Goal: Obtain resource: Download file/media

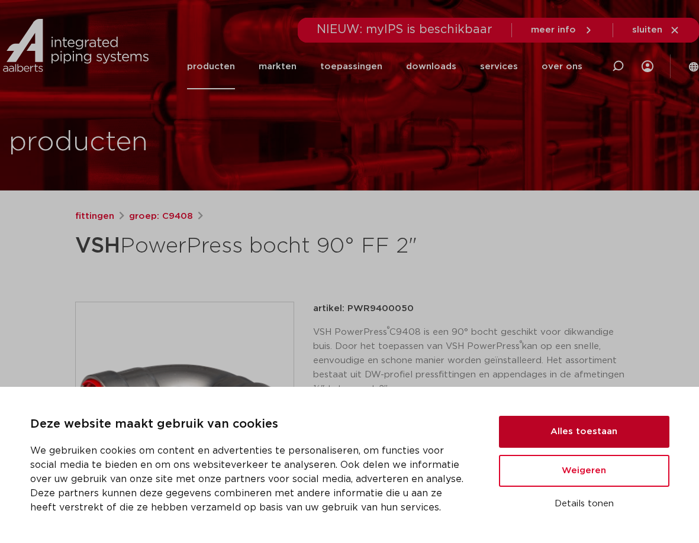
click at [614, 440] on button "Alles toestaan" at bounding box center [584, 432] width 170 height 32
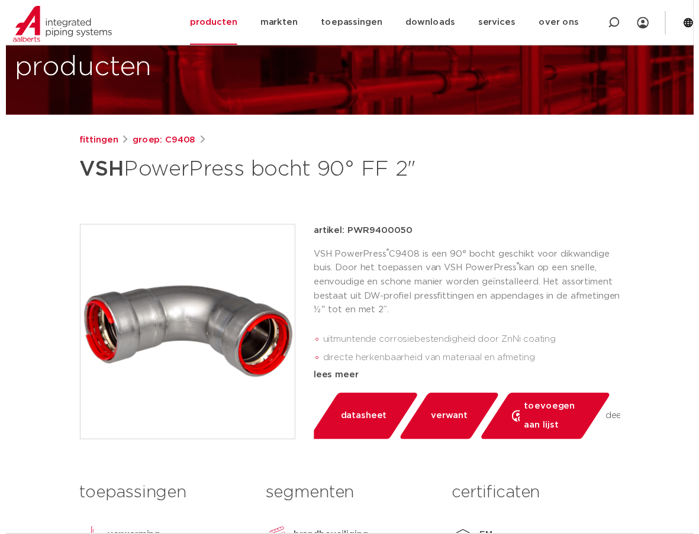
scroll to position [118, 0]
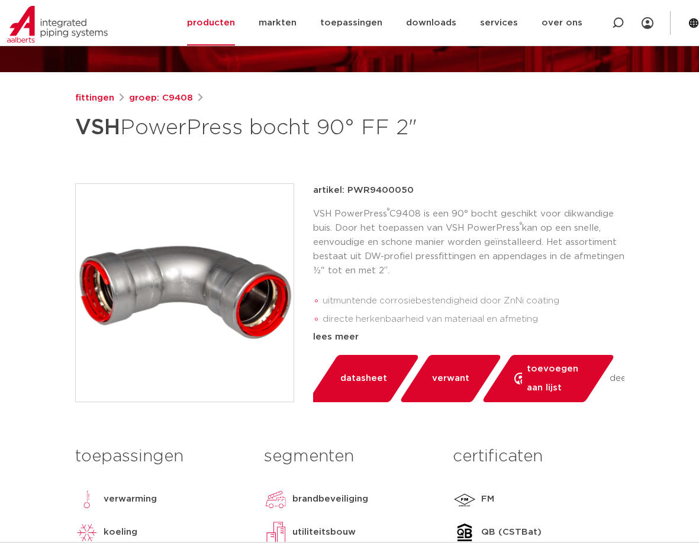
click at [365, 369] on link "datasheet" at bounding box center [363, 378] width 113 height 47
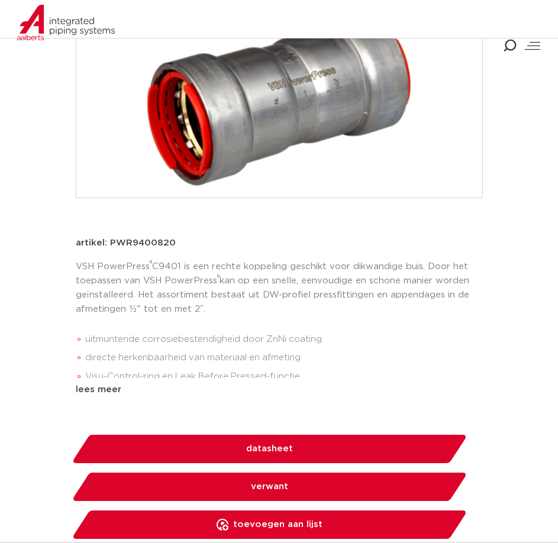
scroll to position [296, 0]
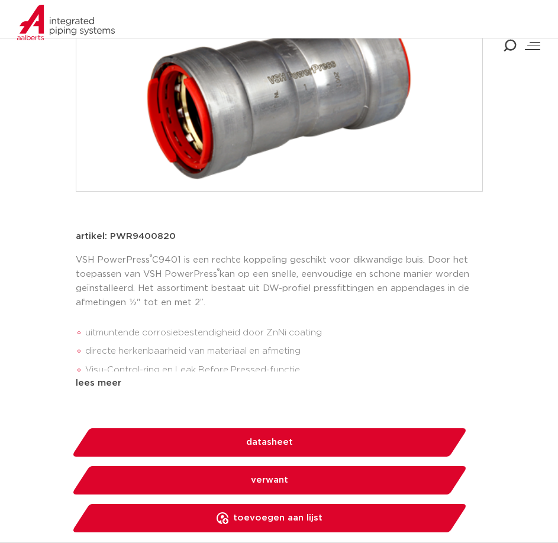
click at [291, 452] on span "datasheet" at bounding box center [269, 442] width 47 height 19
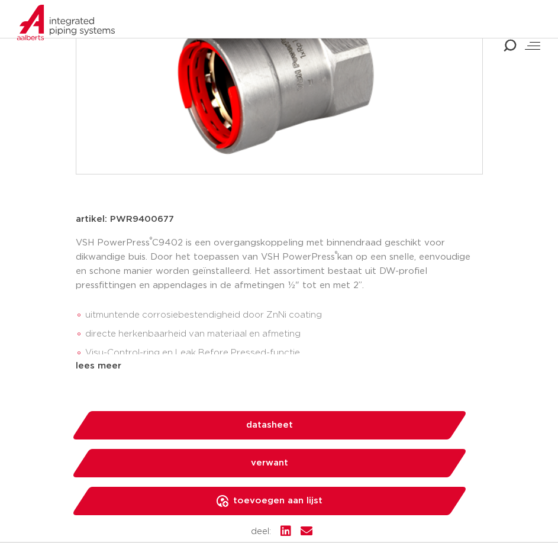
scroll to position [473, 0]
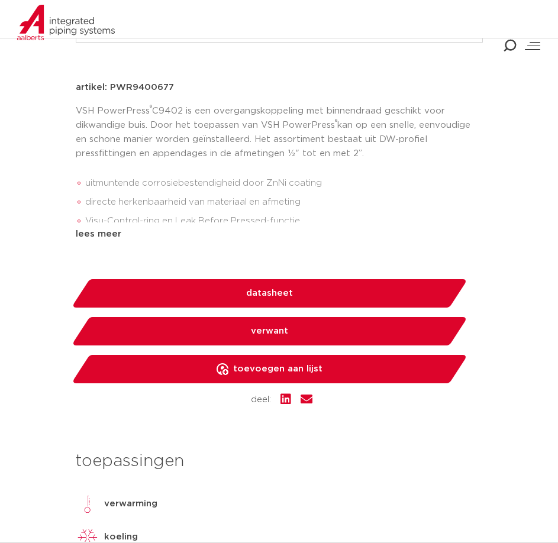
click at [305, 293] on link "datasheet" at bounding box center [269, 293] width 396 height 28
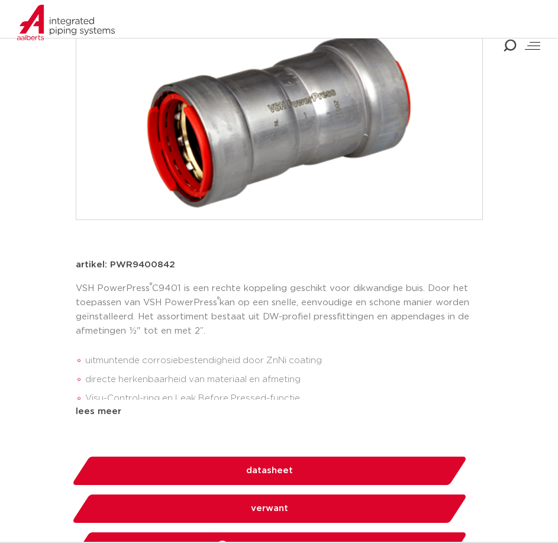
click at [272, 468] on span "datasheet" at bounding box center [269, 471] width 47 height 19
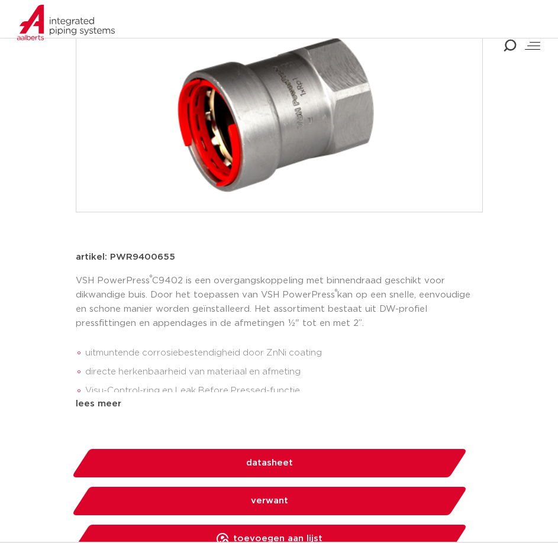
scroll to position [355, 0]
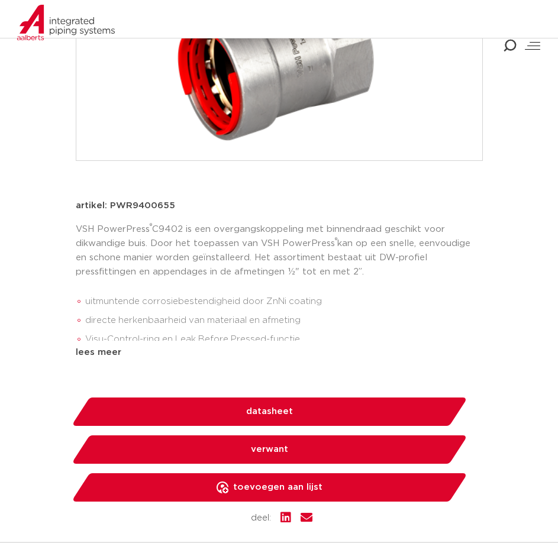
click at [307, 414] on link "datasheet" at bounding box center [269, 412] width 396 height 28
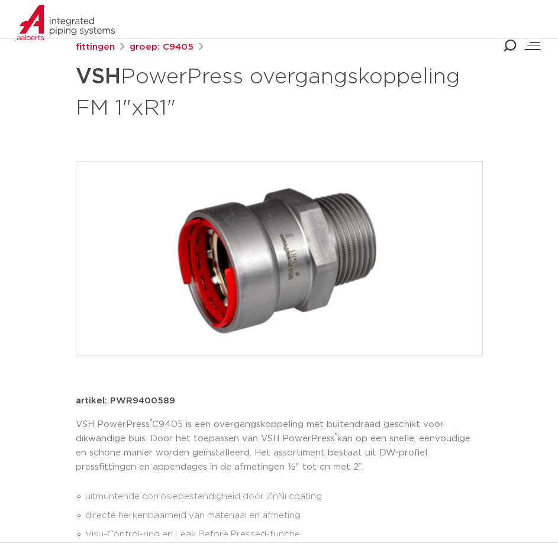
scroll to position [296, 0]
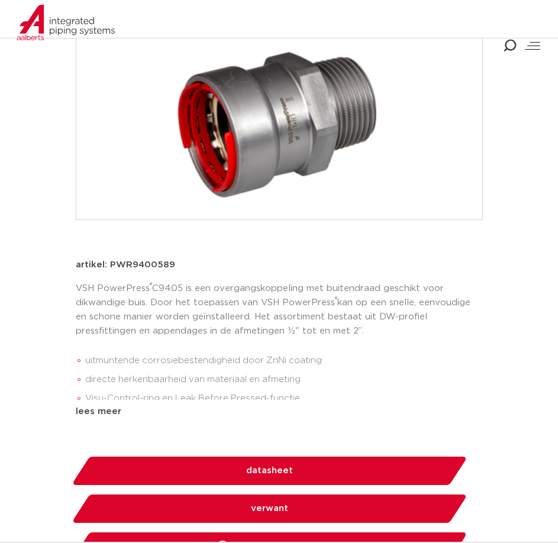
click at [347, 468] on link "datasheet" at bounding box center [269, 471] width 396 height 28
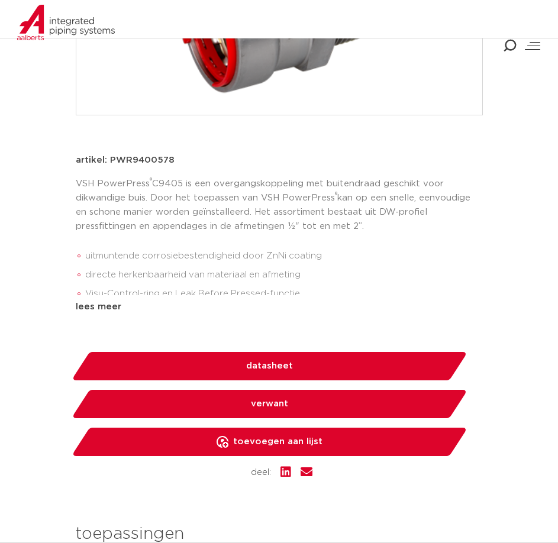
scroll to position [414, 0]
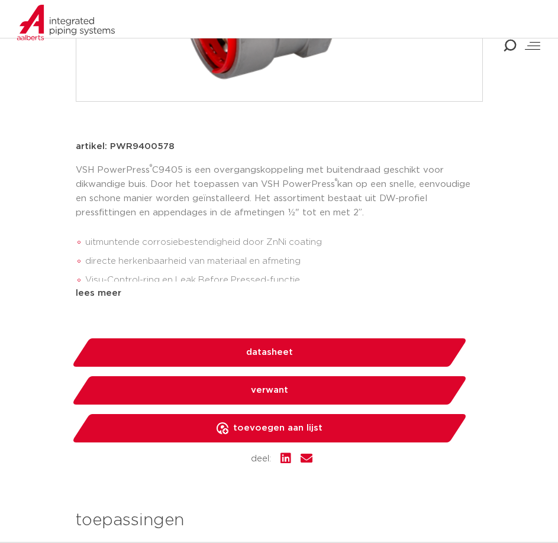
click at [284, 350] on span "datasheet" at bounding box center [269, 352] width 47 height 19
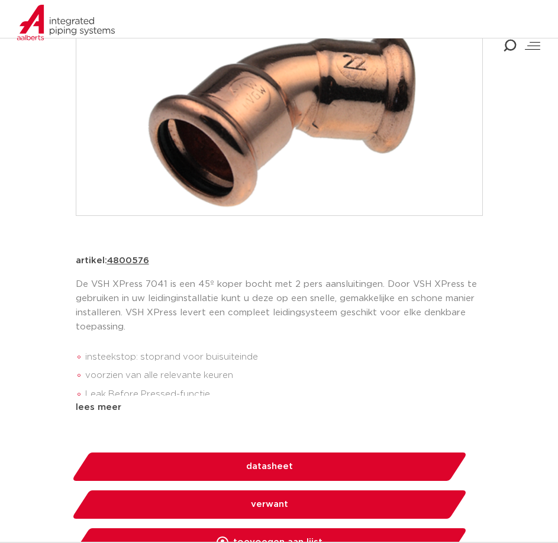
scroll to position [355, 0]
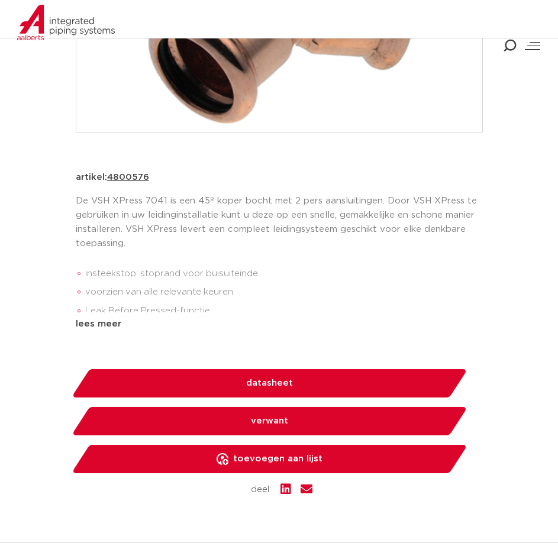
click at [294, 379] on link "datasheet" at bounding box center [269, 383] width 396 height 28
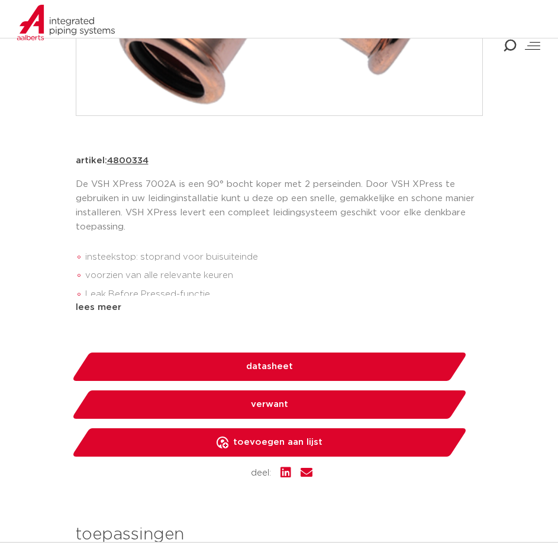
scroll to position [473, 0]
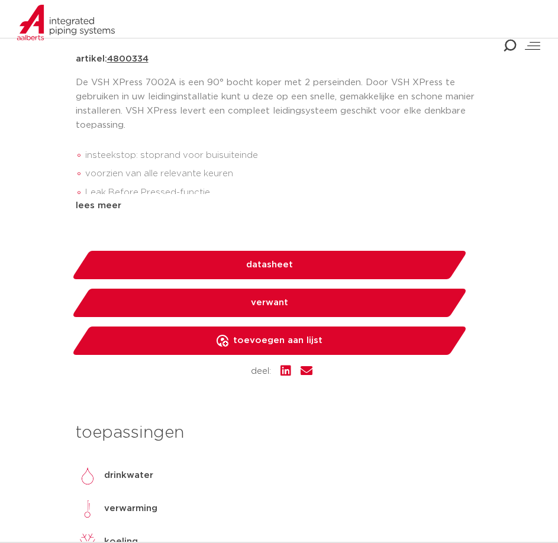
click at [269, 305] on span "verwant" at bounding box center [269, 303] width 37 height 19
select select "related"
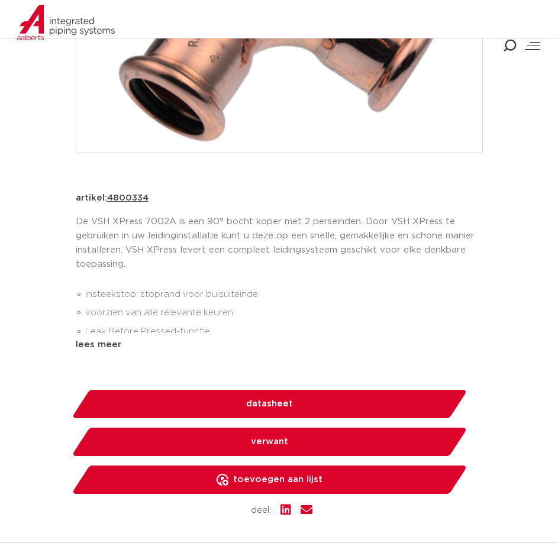
scroll to position [334, 0]
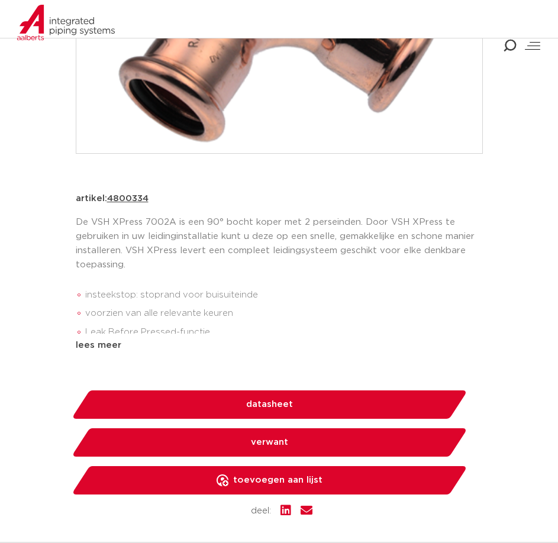
click at [279, 407] on span "datasheet" at bounding box center [269, 404] width 47 height 19
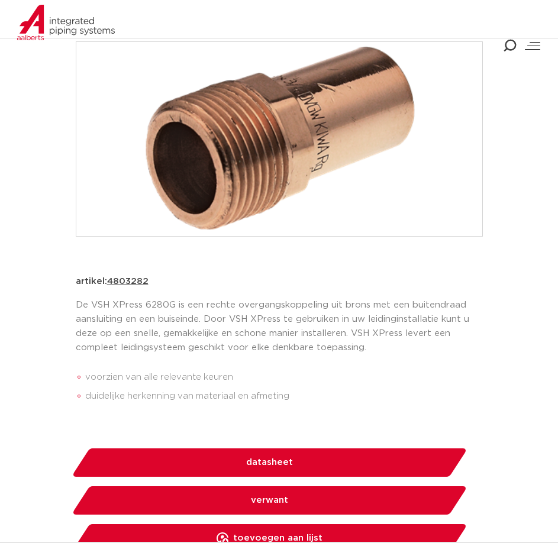
scroll to position [414, 0]
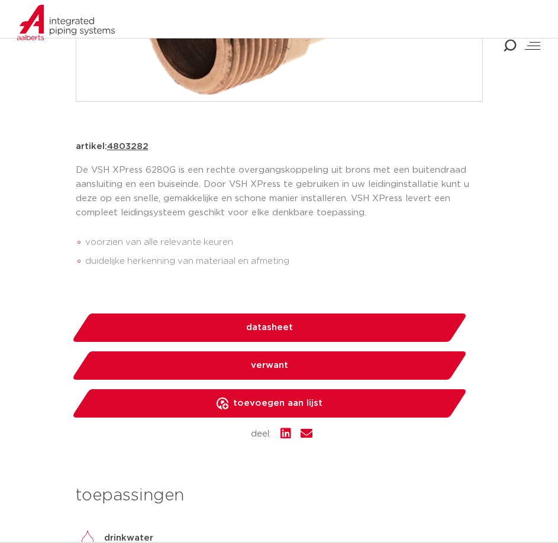
click at [281, 325] on span "datasheet" at bounding box center [269, 327] width 47 height 19
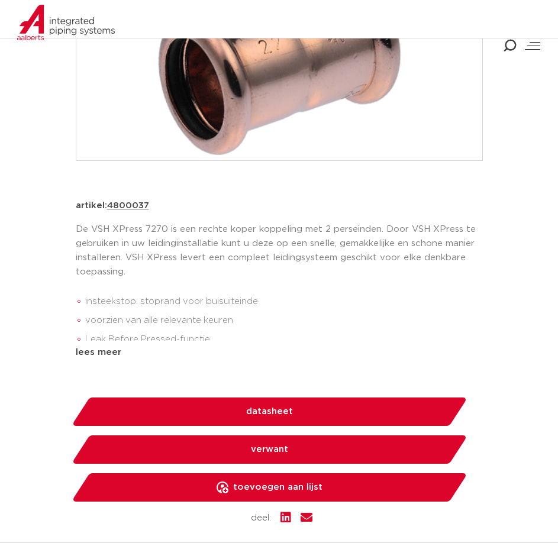
click at [283, 412] on span "datasheet" at bounding box center [269, 411] width 47 height 19
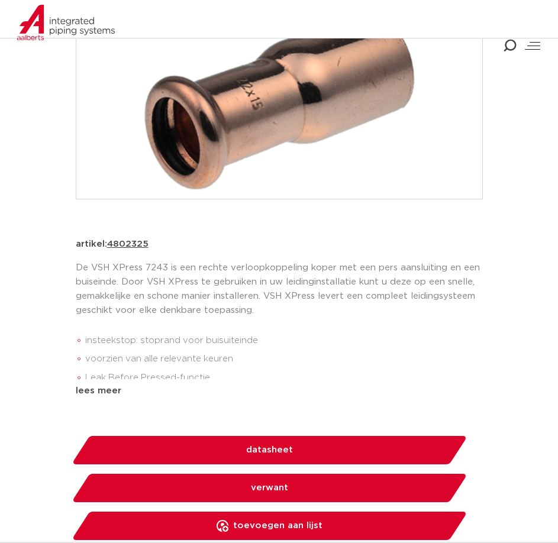
scroll to position [296, 0]
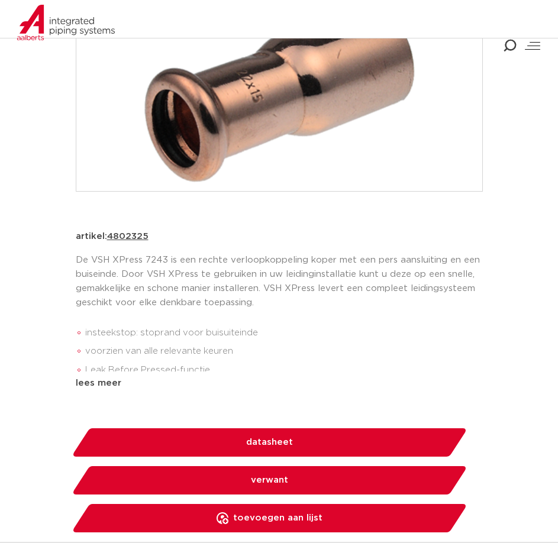
click at [319, 438] on link "datasheet" at bounding box center [269, 442] width 396 height 28
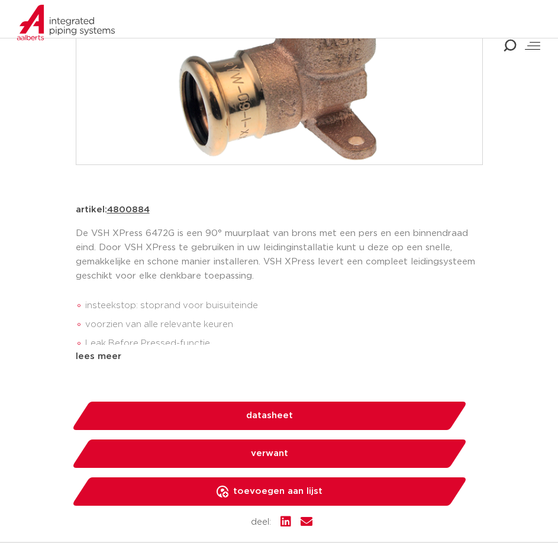
scroll to position [355, 0]
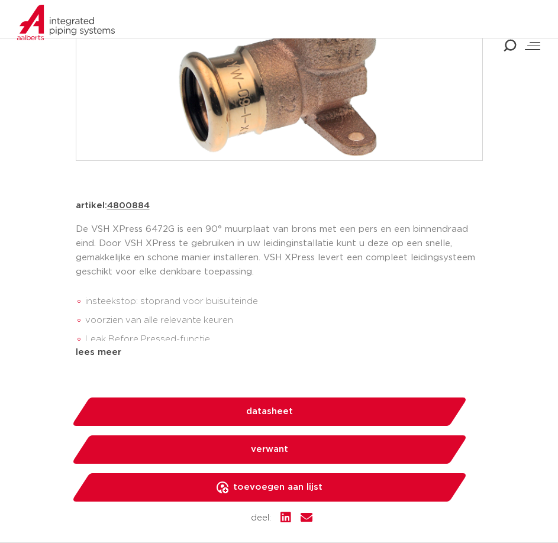
click at [278, 410] on span "datasheet" at bounding box center [269, 411] width 47 height 19
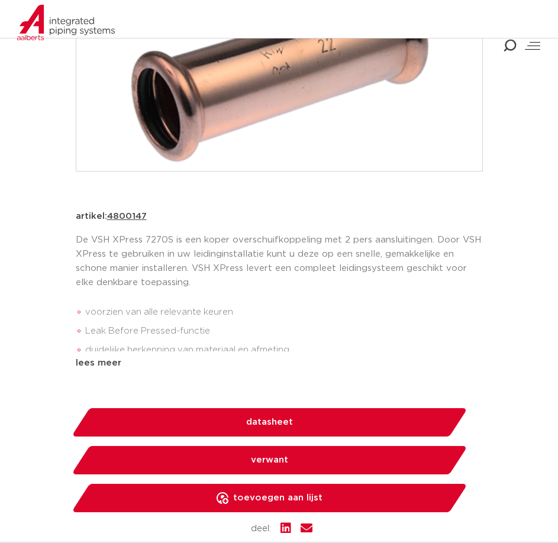
scroll to position [414, 0]
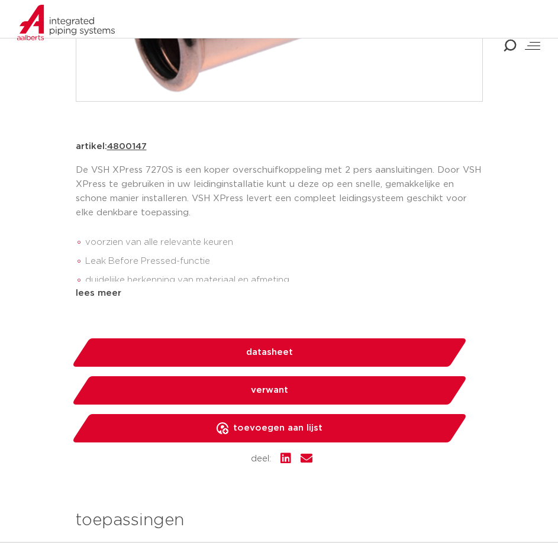
click at [282, 342] on link "datasheet" at bounding box center [269, 353] width 396 height 28
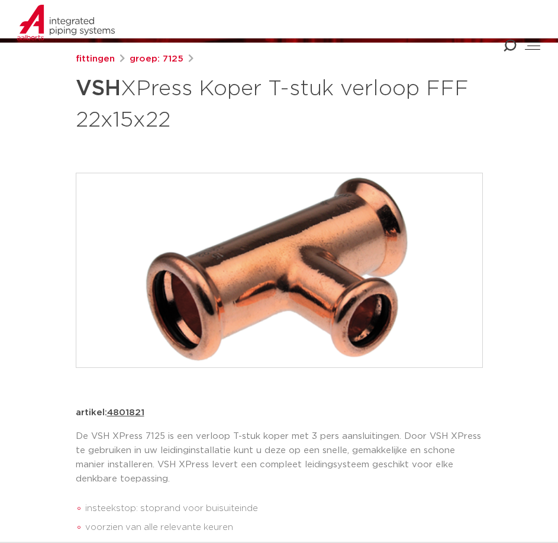
scroll to position [355, 0]
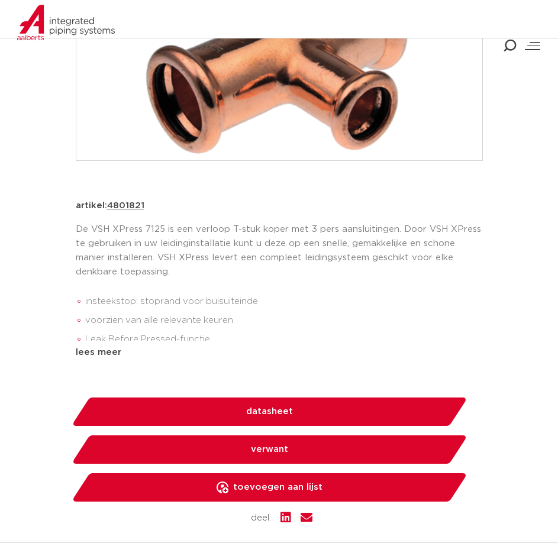
click at [312, 406] on link "datasheet" at bounding box center [269, 412] width 396 height 28
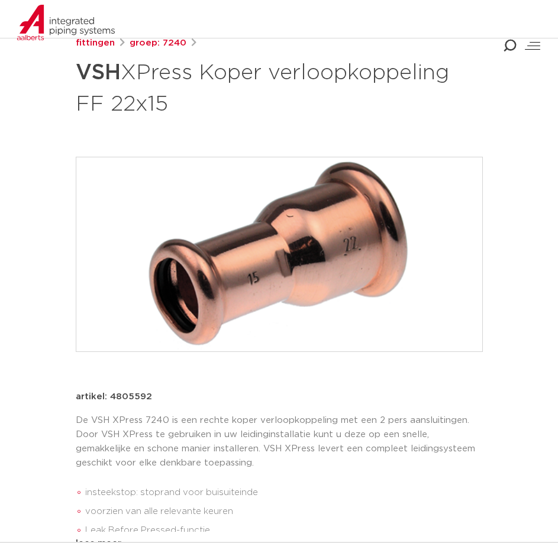
scroll to position [296, 0]
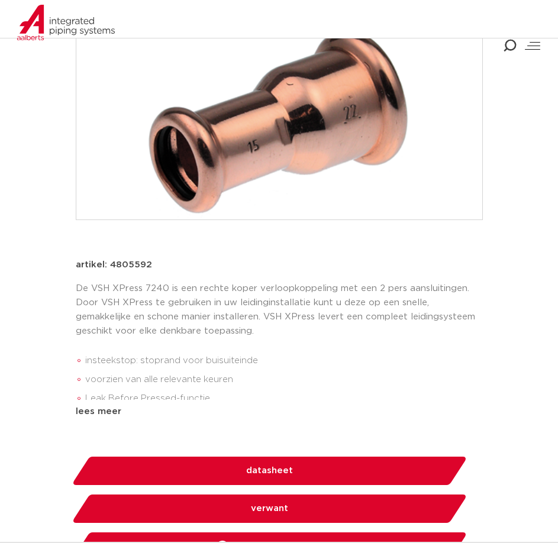
click at [285, 468] on span "datasheet" at bounding box center [269, 471] width 47 height 19
